Goal: Information Seeking & Learning: Learn about a topic

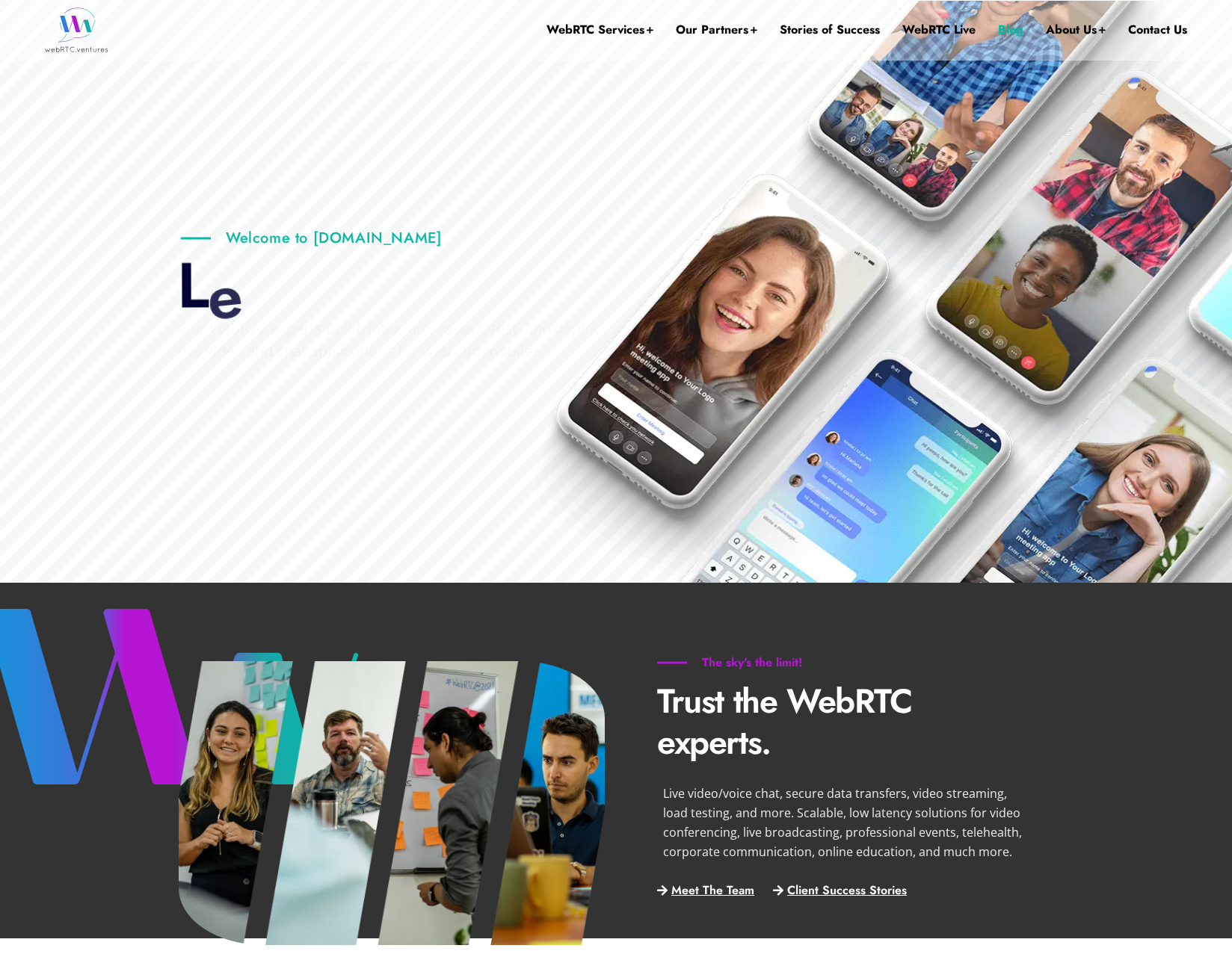
click at [1018, 25] on link "Blog" at bounding box center [1010, 30] width 26 height 60
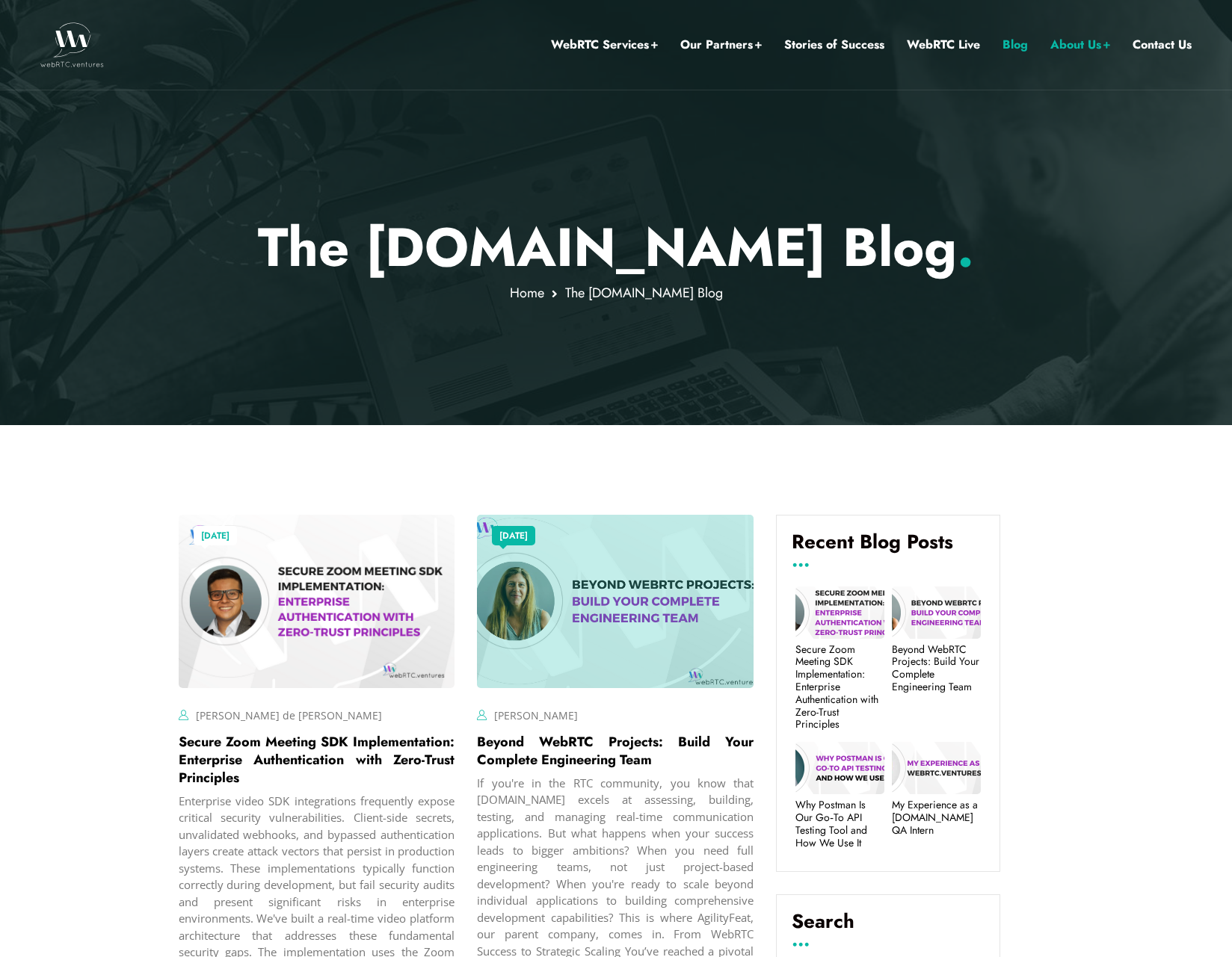
scroll to position [239, 0]
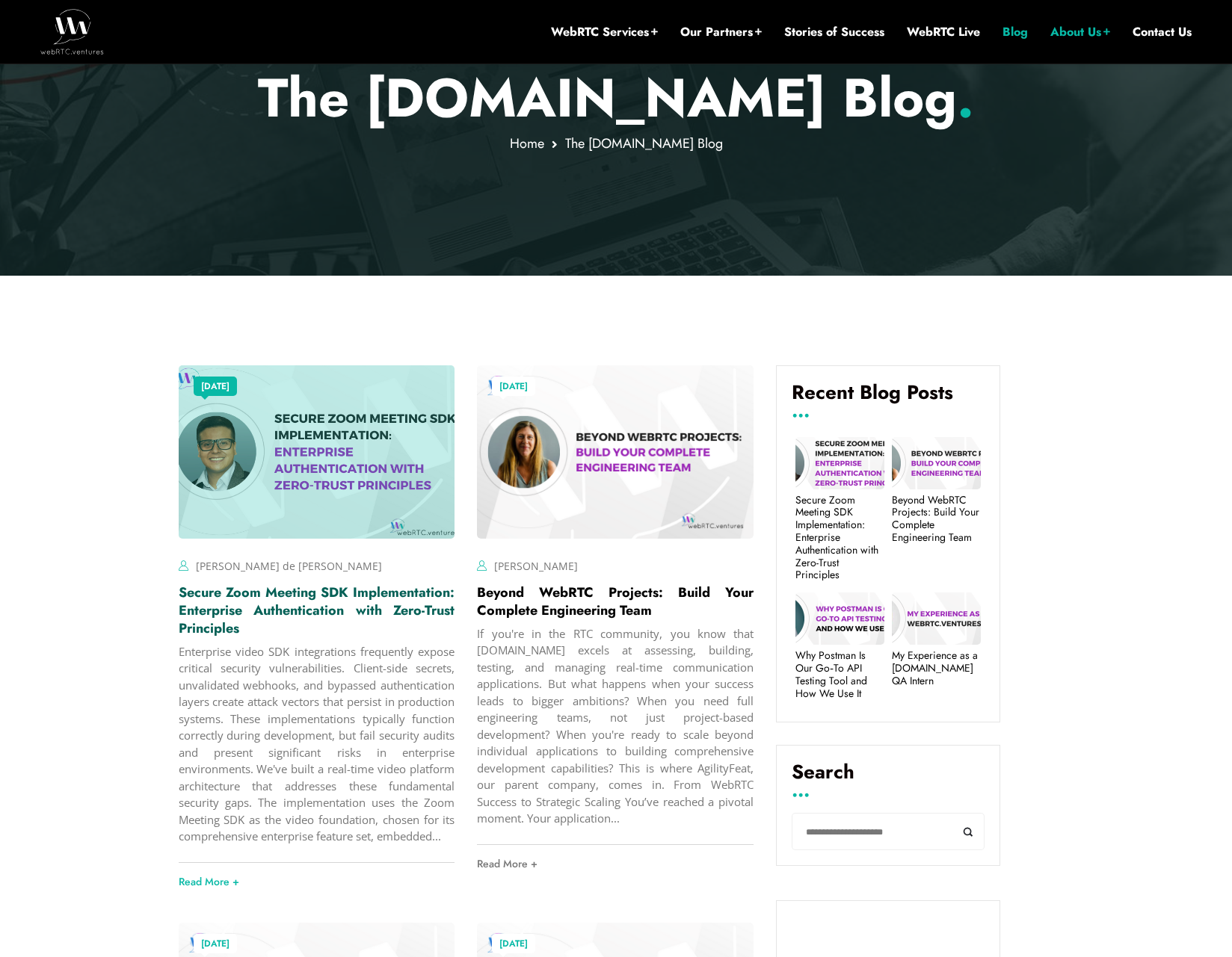
click at [267, 617] on link "Secure Zoom Meeting SDK Implementation: Enterprise Authentication with Zero-Tru…" at bounding box center [317, 610] width 277 height 56
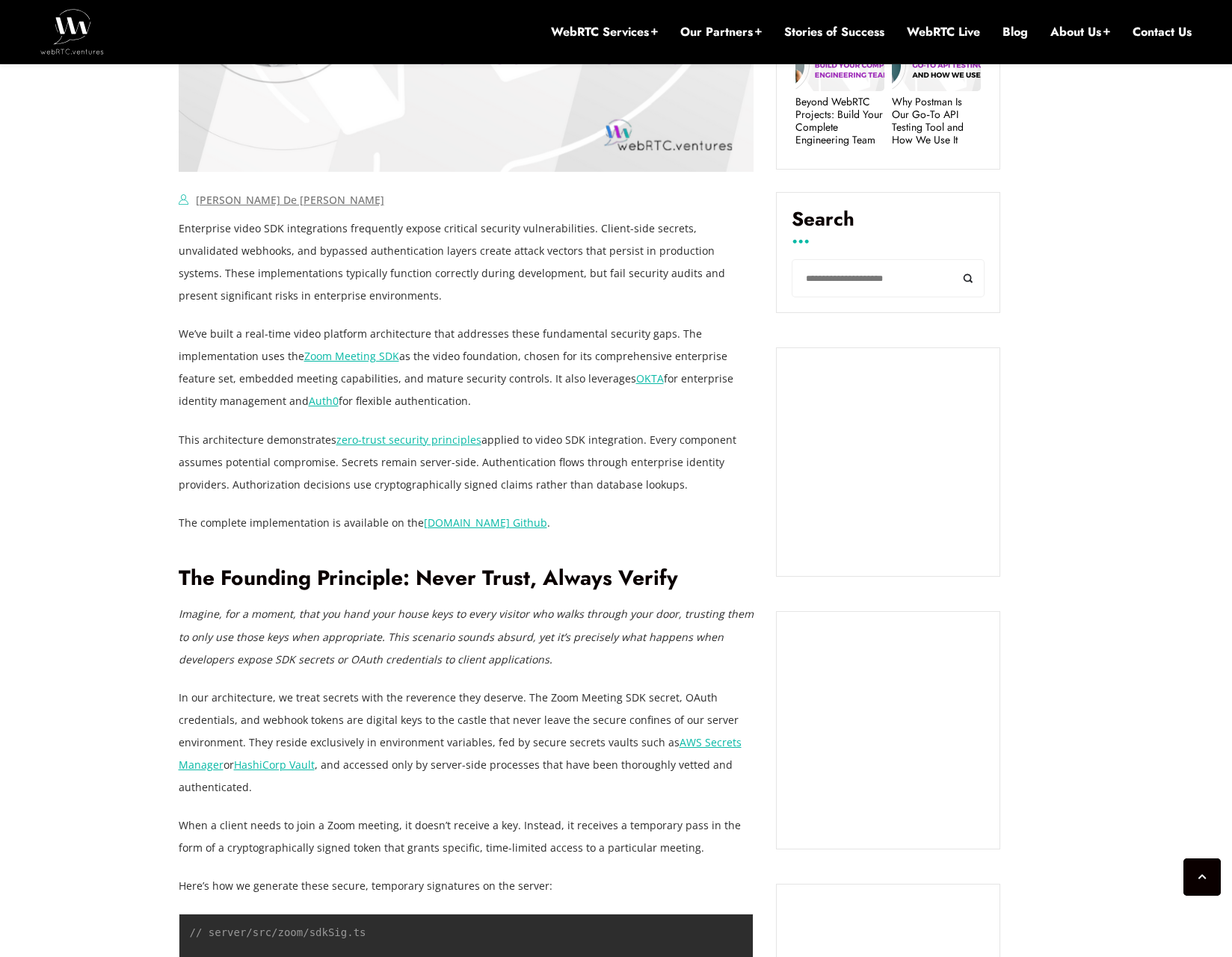
scroll to position [1136, 0]
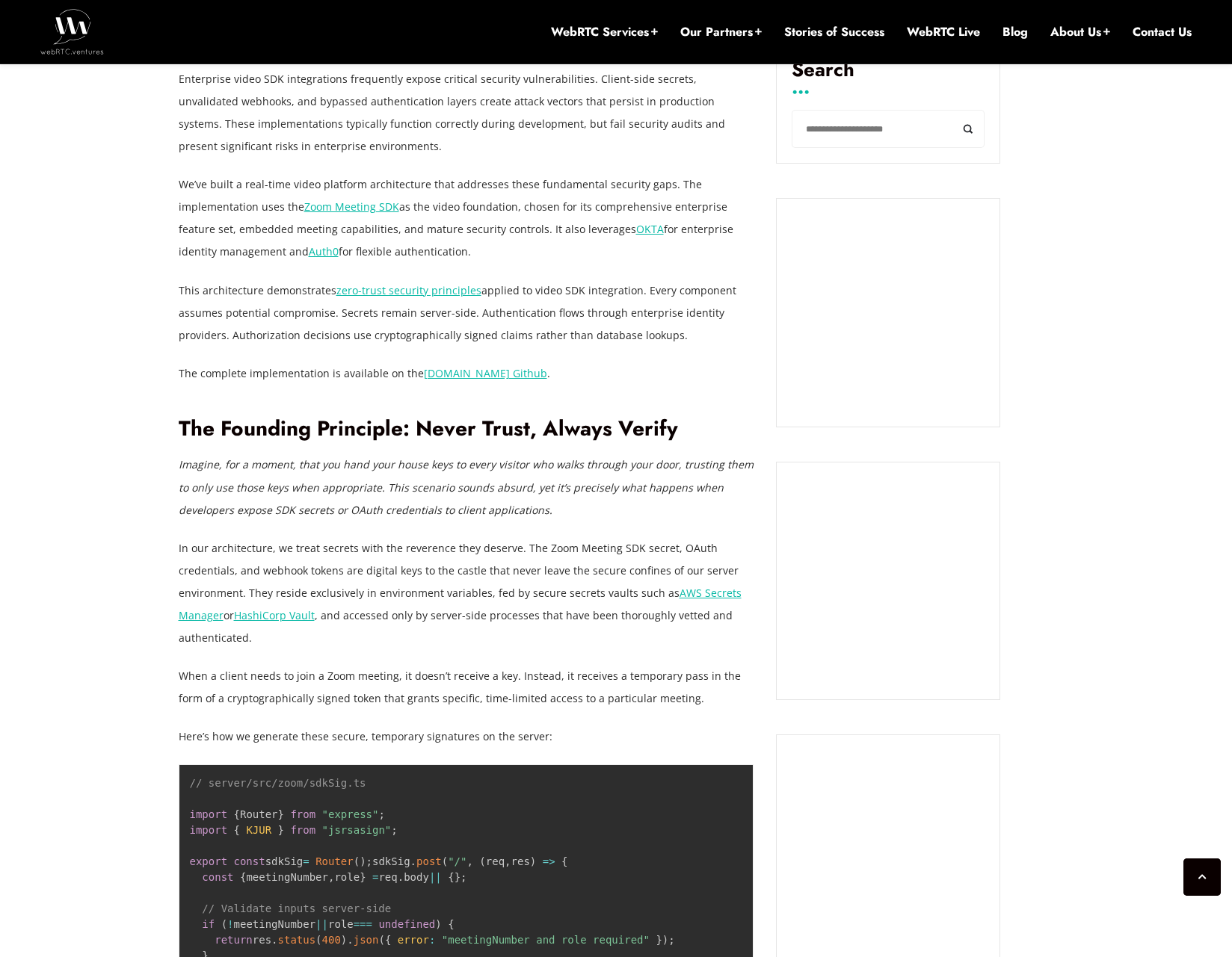
click at [386, 291] on link "zero-trust security principles" at bounding box center [409, 290] width 145 height 15
